Goal: Information Seeking & Learning: Learn about a topic

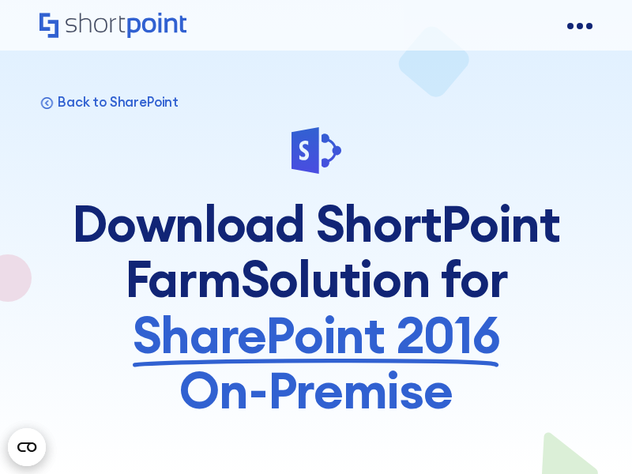
scroll to position [6394, 0]
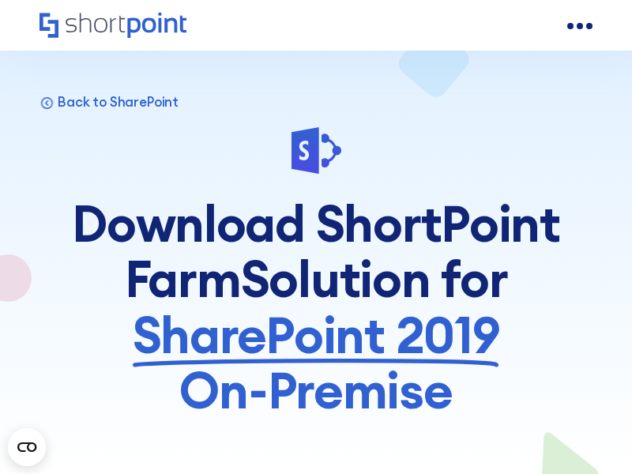
scroll to position [6706, 0]
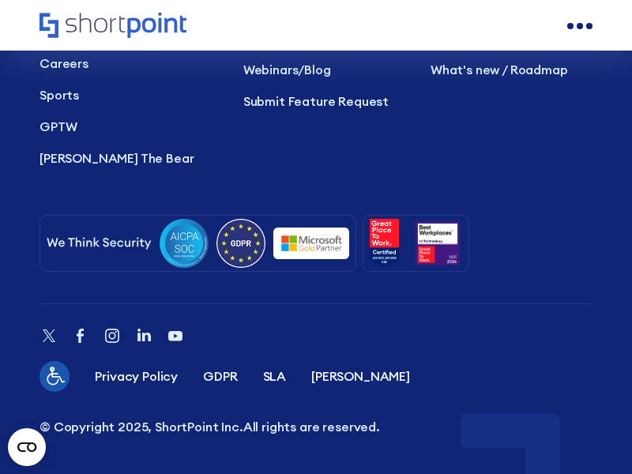
scroll to position [5672, 0]
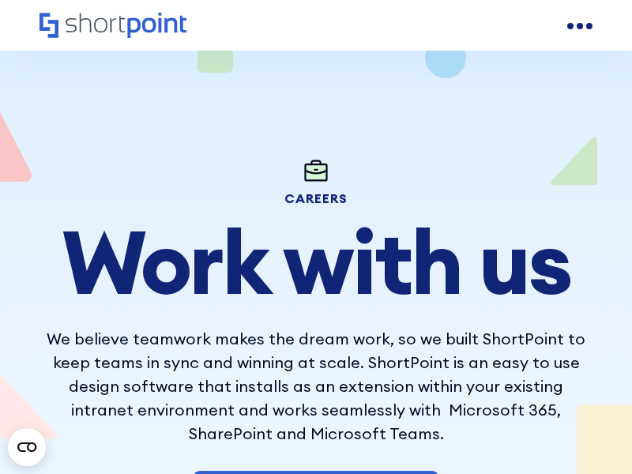
scroll to position [7389, 0]
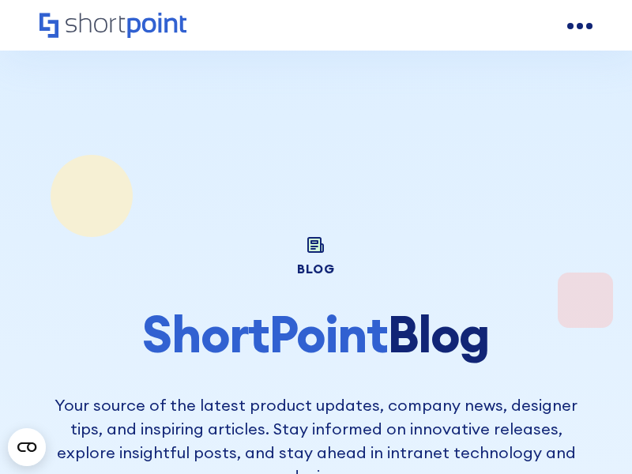
scroll to position [5356, 0]
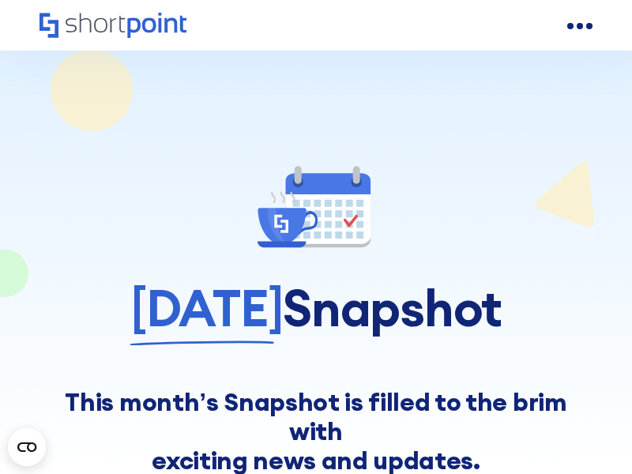
scroll to position [8406, 0]
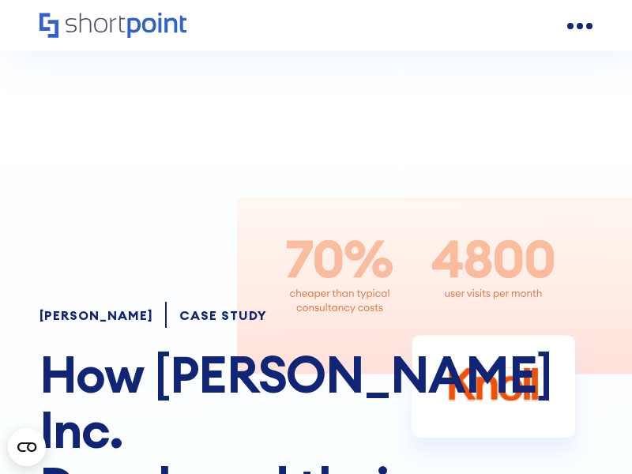
scroll to position [7303, 0]
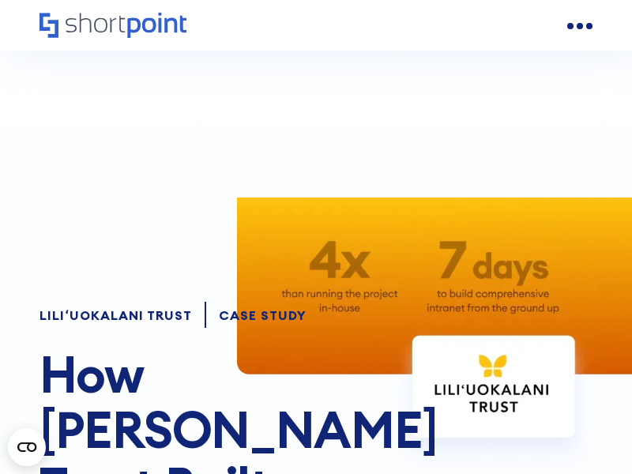
scroll to position [8621, 0]
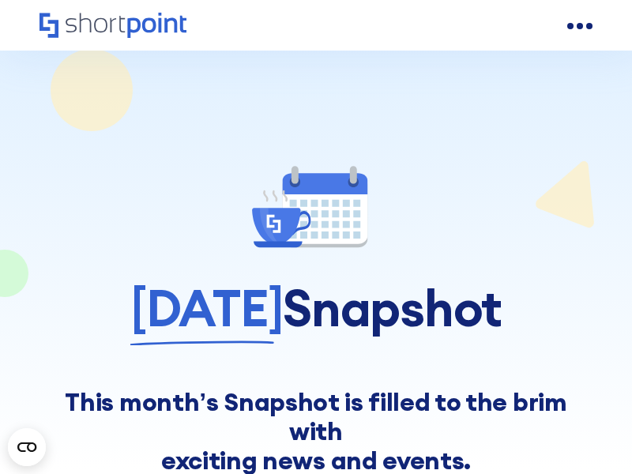
scroll to position [7885, 0]
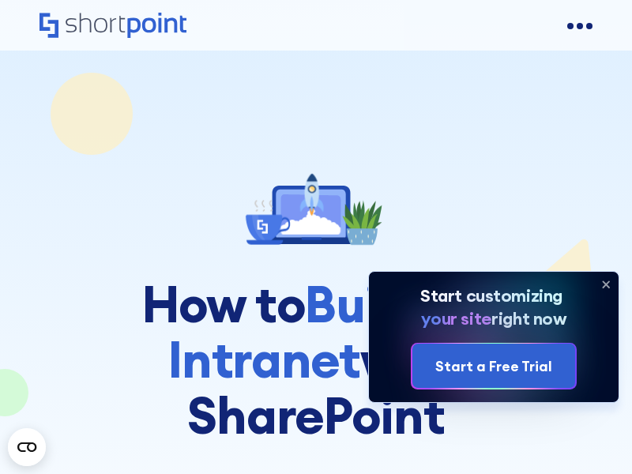
scroll to position [7394, 0]
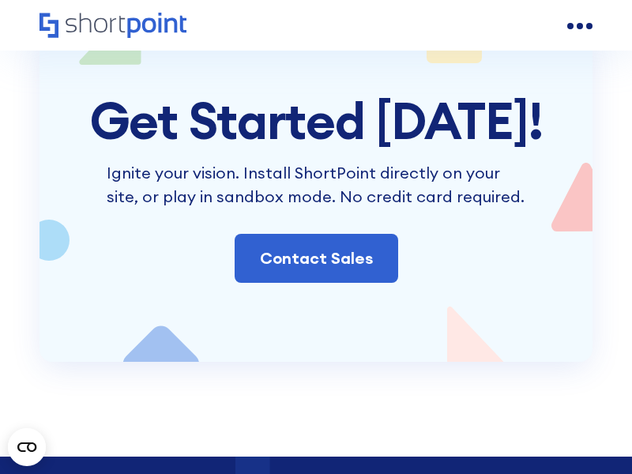
scroll to position [11573, 0]
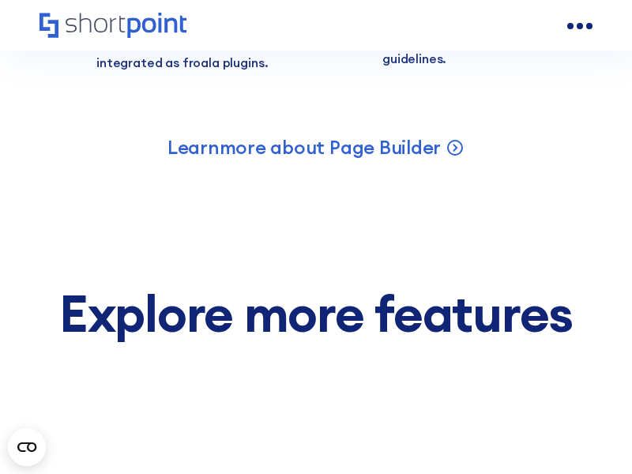
scroll to position [8995, 0]
